Goal: Transaction & Acquisition: Purchase product/service

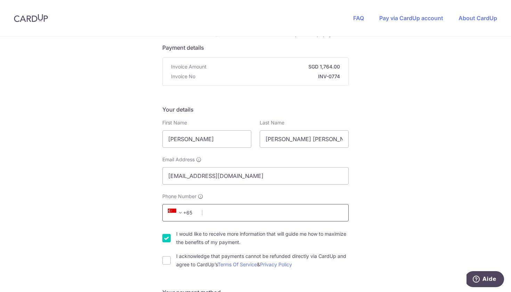
scroll to position [81, 0]
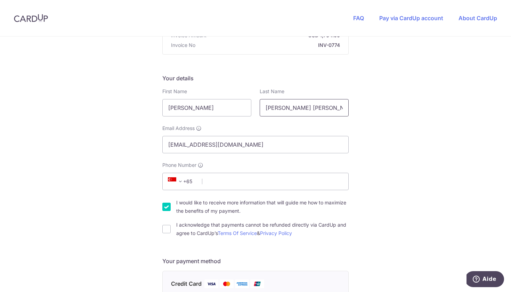
click at [313, 109] on input "[PERSON_NAME] [PERSON_NAME] - SG_SIN_TV-1005_23-03_06" at bounding box center [303, 107] width 89 height 17
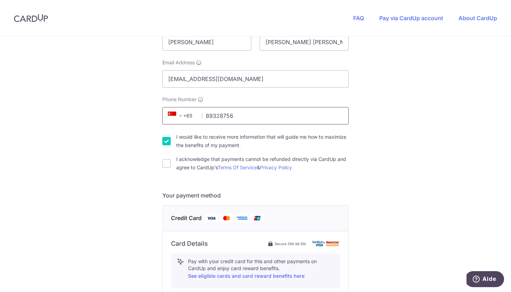
scroll to position [148, 0]
type input "89328756"
click at [168, 170] on div "I acknowledge that payments cannot be refunded directly via CardUp and agree to…" at bounding box center [255, 162] width 186 height 17
click at [164, 163] on input "I acknowledge that payments cannot be refunded directly via CardUp and agree to…" at bounding box center [166, 162] width 8 height 8
checkbox input "true"
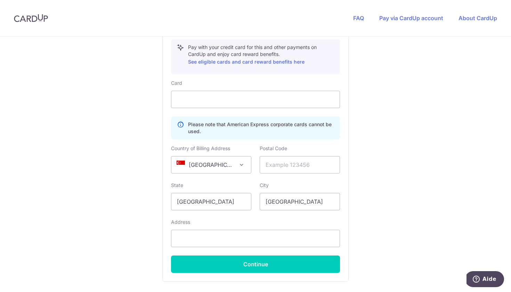
scroll to position [338, 0]
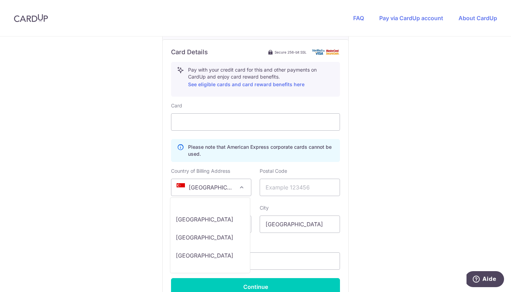
click at [237, 188] on span at bounding box center [241, 187] width 8 height 8
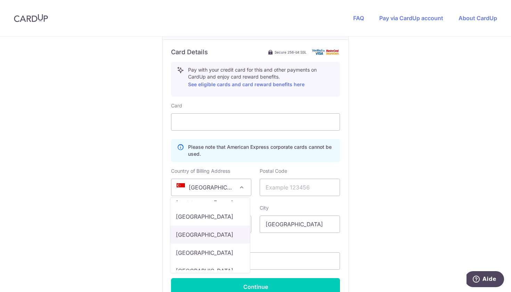
scroll to position [1334, 0]
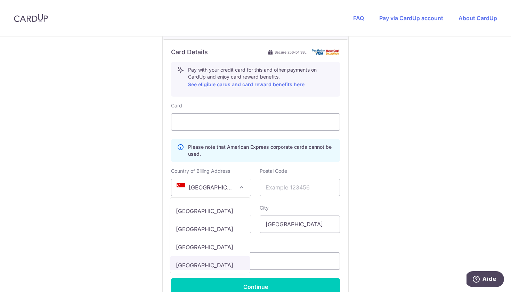
select select "FR"
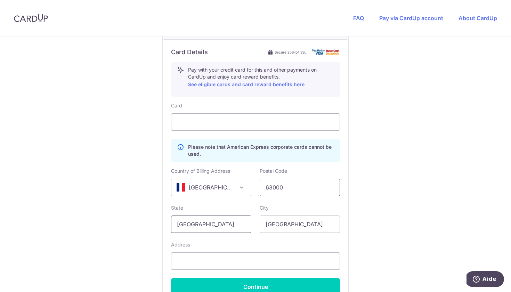
type input "63000"
drag, startPoint x: 224, startPoint y: 223, endPoint x: 133, endPoint y: 221, distance: 91.4
type input "[GEOGRAPHIC_DATA]"
drag, startPoint x: 299, startPoint y: 223, endPoint x: 229, endPoint y: 223, distance: 70.2
click at [297, 185] on input "63000" at bounding box center [299, 187] width 80 height 17
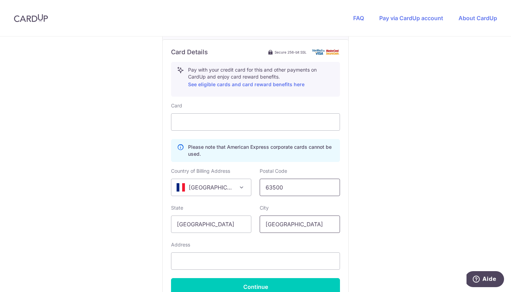
type input "63500"
drag, startPoint x: 302, startPoint y: 221, endPoint x: 234, endPoint y: 221, distance: 67.4
click at [234, 221] on div "State [GEOGRAPHIC_DATA] City [GEOGRAPHIC_DATA]" at bounding box center [255, 218] width 177 height 28
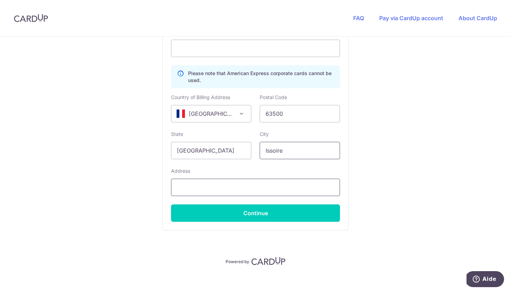
type input "Issoire"
type input "[STREET_ADDRESS]"
click at [216, 222] on div "Card Details Secure 256-bit SSL Pay with your credit card for this and other pa…" at bounding box center [255, 98] width 185 height 264
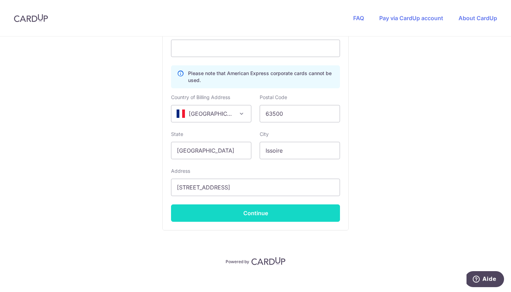
click at [260, 213] on button "Continue" at bounding box center [255, 212] width 169 height 17
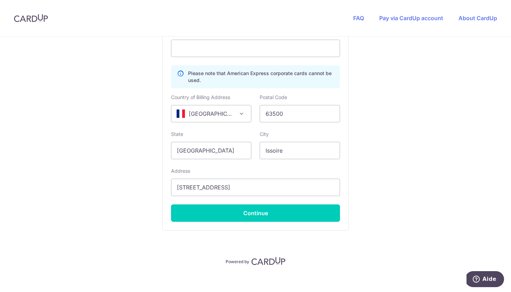
type input "**** 4101"
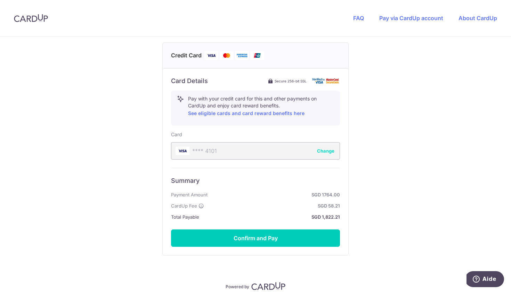
scroll to position [310, 0]
drag, startPoint x: 322, startPoint y: 217, endPoint x: 339, endPoint y: 216, distance: 17.1
click at [339, 216] on div "Card Details Secure 256-bit SSL Pay with your credit card for this and other pa…" at bounding box center [255, 161] width 185 height 187
copy strong "1,822.21"
click at [394, 196] on div "You are paying HABYT SINGAPORE ONE PTE. LTD. HABYT [GEOGRAPHIC_DATA] ONE PTE. L…" at bounding box center [255, 25] width 511 height 596
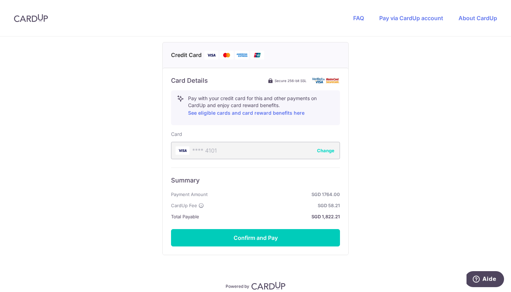
click at [151, 138] on div "You are paying HABYT SINGAPORE ONE PTE. LTD. HABYT [GEOGRAPHIC_DATA] ONE PTE. L…" at bounding box center [255, 25] width 511 height 596
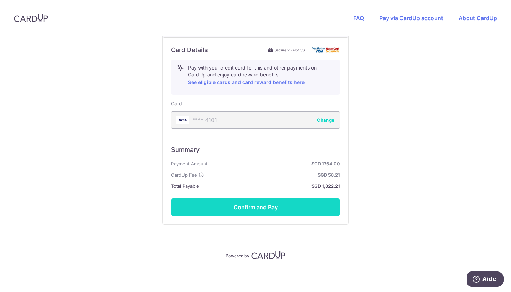
scroll to position [340, 0]
click at [236, 207] on button "Confirm and Pay" at bounding box center [255, 206] width 169 height 17
